Goal: Task Accomplishment & Management: Complete application form

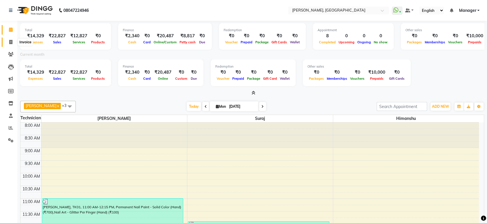
click at [10, 39] on span at bounding box center [11, 42] width 10 height 7
select select "service"
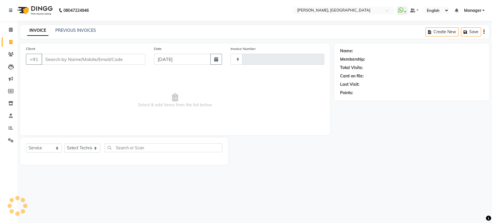
type input "1369"
select select "4998"
click at [46, 62] on input "Client" at bounding box center [94, 59] width 104 height 11
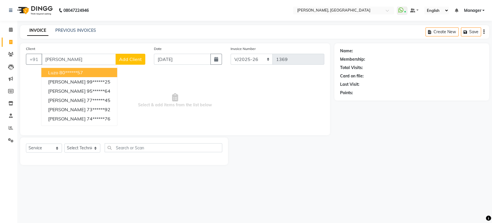
click at [68, 72] on ngb-highlight "80******57" at bounding box center [71, 72] width 24 height 6
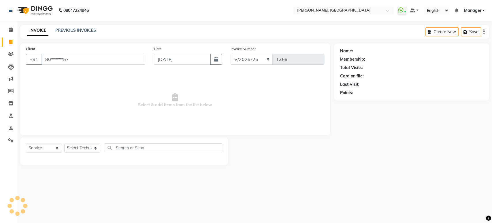
type input "80******57"
select select "1: Object"
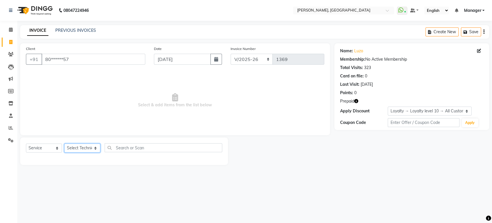
click at [94, 146] on select "Select Technician [PERSON_NAME] Manager [PERSON_NAME]" at bounding box center [82, 147] width 36 height 9
select select "77879"
click at [64, 143] on select "Select Technician [PERSON_NAME] Manager [PERSON_NAME]" at bounding box center [82, 147] width 36 height 9
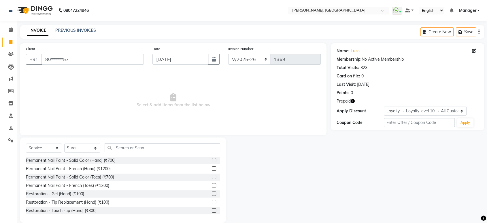
click at [212, 161] on label at bounding box center [214, 160] width 4 height 4
click at [212, 161] on input "checkbox" at bounding box center [214, 160] width 4 height 4
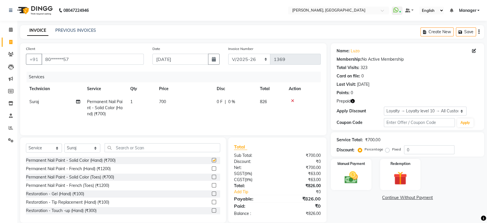
checkbox input "false"
click at [151, 148] on input "text" at bounding box center [163, 147] width 116 height 9
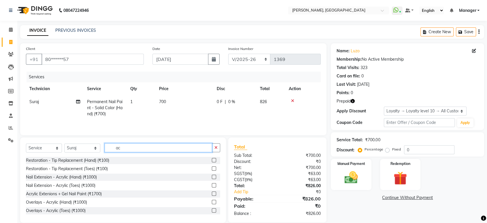
type input "ac"
click at [212, 176] on label at bounding box center [214, 176] width 4 height 4
click at [212, 176] on input "checkbox" at bounding box center [214, 177] width 4 height 4
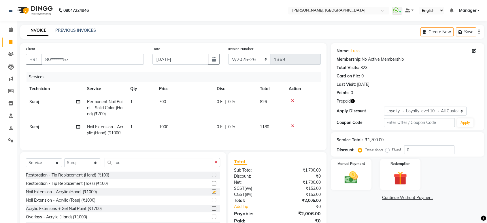
checkbox input "false"
click at [173, 167] on input "ac" at bounding box center [159, 162] width 108 height 9
type input "a"
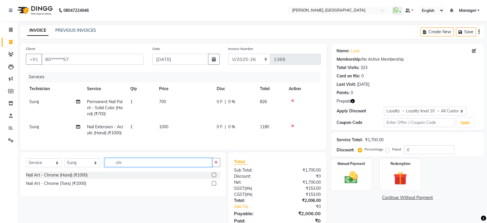
type input "chr"
click at [215, 177] on label at bounding box center [214, 174] width 4 height 4
click at [215, 177] on input "checkbox" at bounding box center [214, 175] width 4 height 4
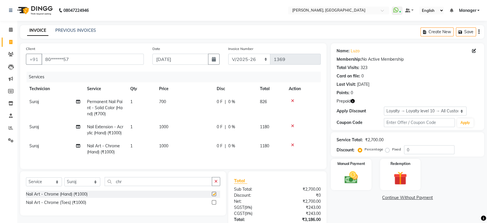
checkbox input "false"
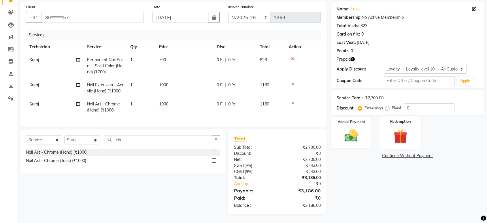
click at [399, 127] on img at bounding box center [400, 135] width 22 height 17
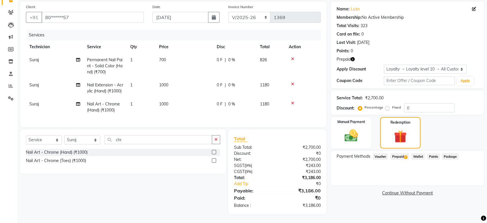
click at [399, 153] on span "Prepaid 2" at bounding box center [399, 156] width 19 height 7
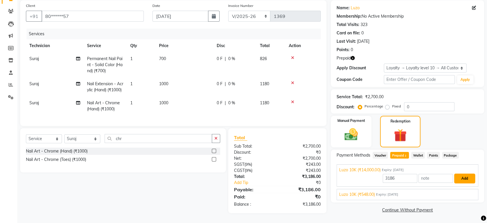
click at [464, 173] on button "Add" at bounding box center [464, 178] width 21 height 10
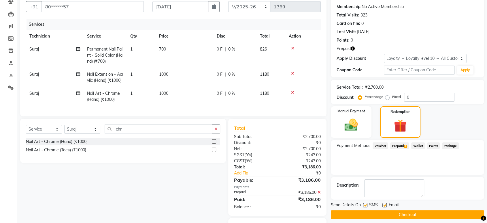
click at [420, 211] on button "Checkout" at bounding box center [407, 214] width 153 height 9
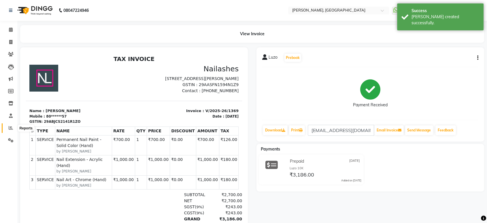
click at [11, 128] on icon at bounding box center [11, 127] width 4 height 4
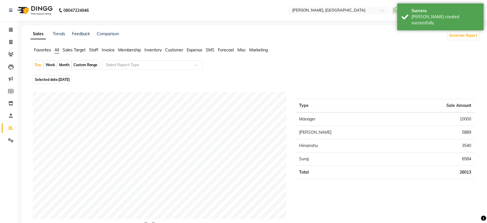
click at [90, 50] on span "Staff" at bounding box center [93, 49] width 9 height 5
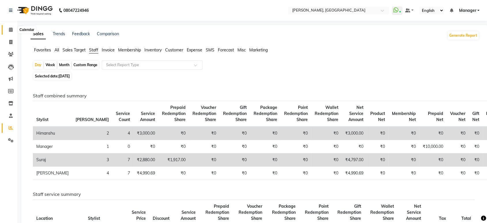
click at [8, 29] on span at bounding box center [11, 30] width 10 height 7
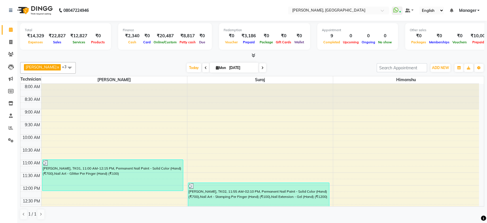
click at [254, 56] on icon at bounding box center [254, 55] width 4 height 4
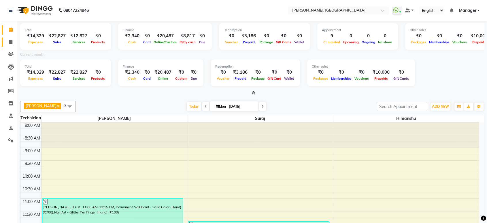
click at [11, 41] on icon at bounding box center [10, 42] width 3 height 4
select select "service"
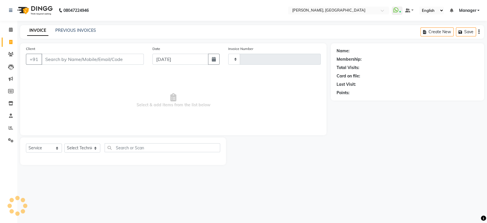
type input "1370"
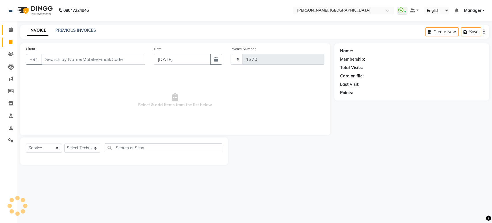
select select "4998"
click at [78, 34] on div "INVOICE PREVIOUS INVOICES" at bounding box center [61, 30] width 83 height 7
click at [74, 31] on link "PREVIOUS INVOICES" at bounding box center [75, 30] width 41 height 5
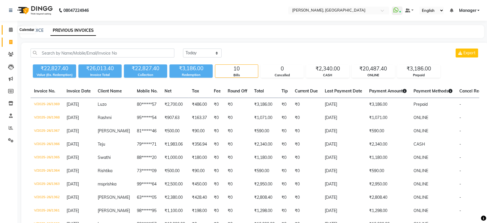
click at [8, 33] on span at bounding box center [11, 30] width 10 height 7
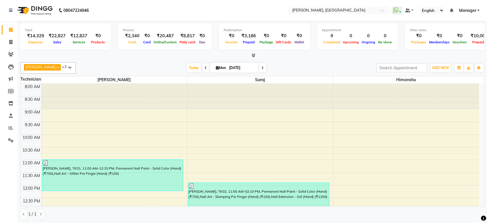
click at [254, 56] on icon at bounding box center [254, 55] width 4 height 4
